Goal: Information Seeking & Learning: Learn about a topic

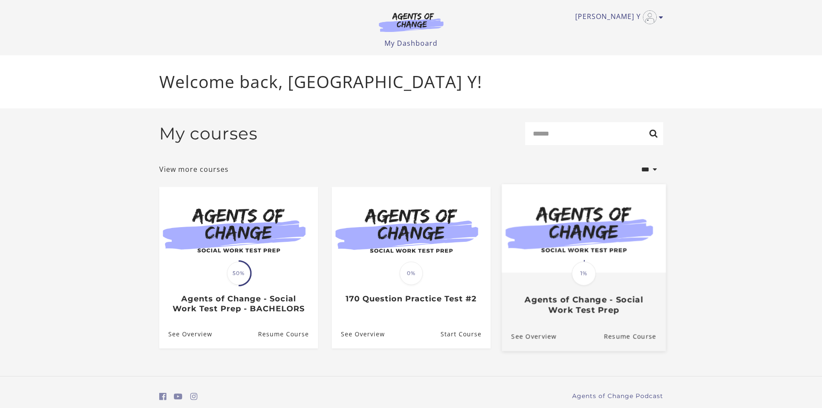
click at [617, 277] on div "Translation missing: en.liquid.partials.dashboard_course_card.progress_descript…" at bounding box center [583, 293] width 164 height 41
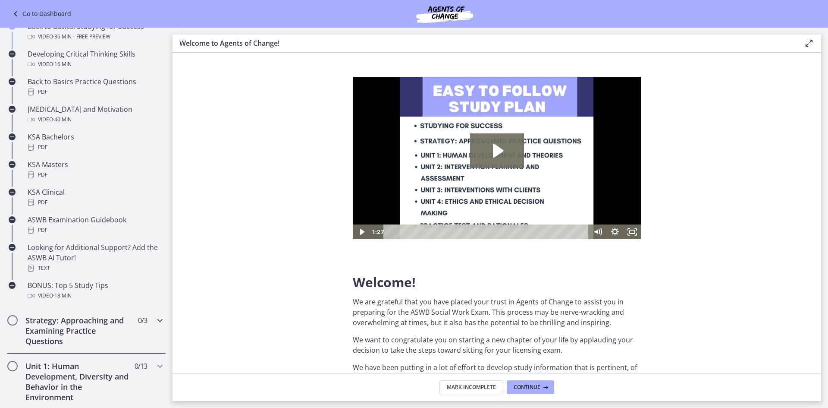
scroll to position [475, 0]
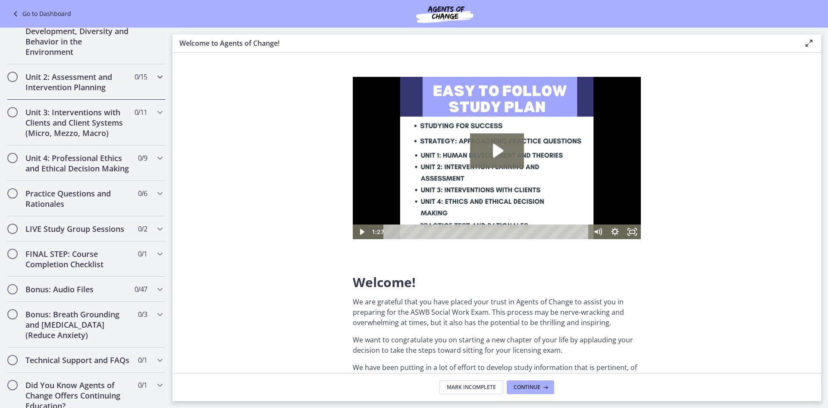
click at [135, 74] on span "0 / 15 Completed" at bounding box center [141, 77] width 13 height 10
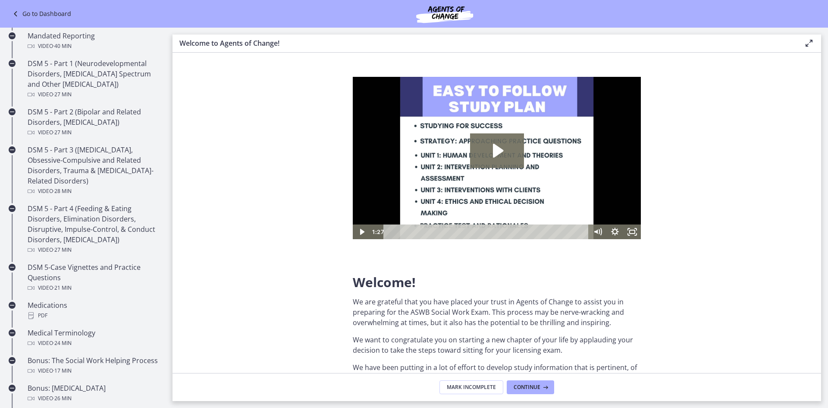
scroll to position [207, 0]
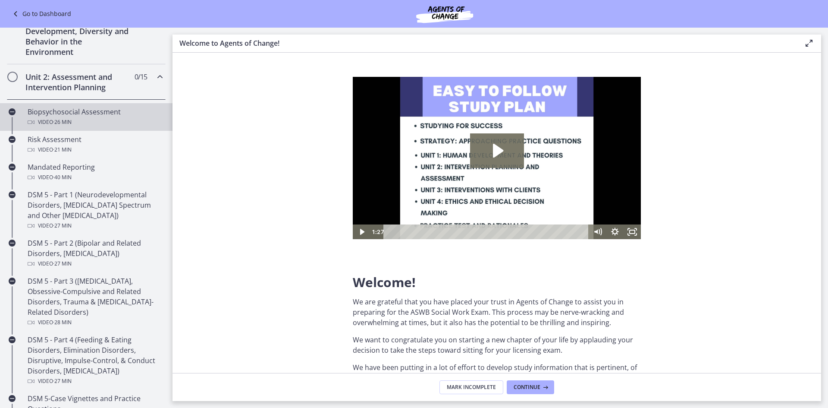
click at [131, 116] on div "Biopsychosocial Assessment Video · 26 min" at bounding box center [95, 117] width 135 height 21
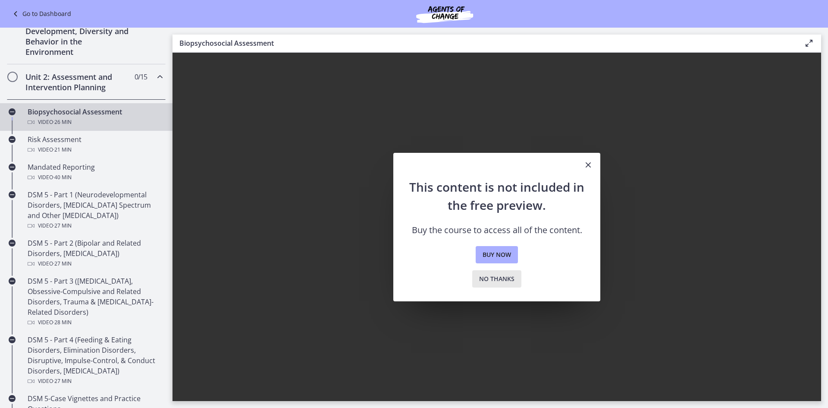
click at [482, 283] on span "No thanks" at bounding box center [496, 279] width 35 height 10
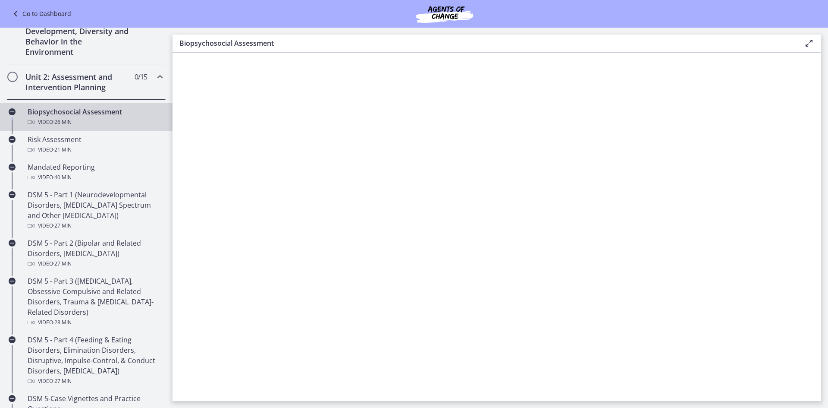
click at [14, 16] on icon at bounding box center [16, 14] width 12 height 10
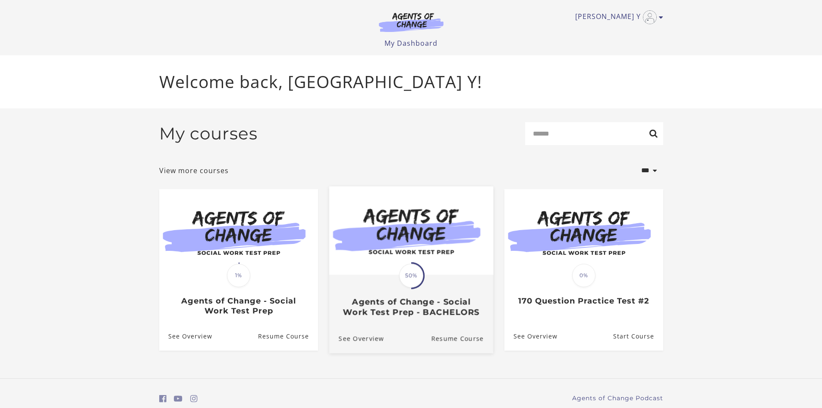
click at [454, 274] on img at bounding box center [411, 230] width 164 height 88
